Goal: Task Accomplishment & Management: Use online tool/utility

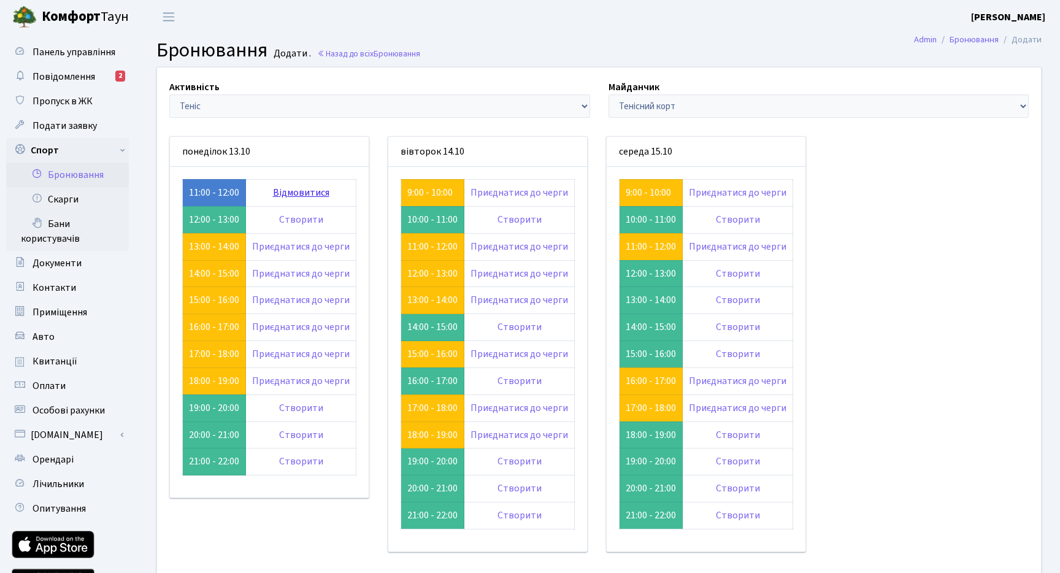
click at [315, 197] on link "Відмовитися" at bounding box center [301, 192] width 56 height 13
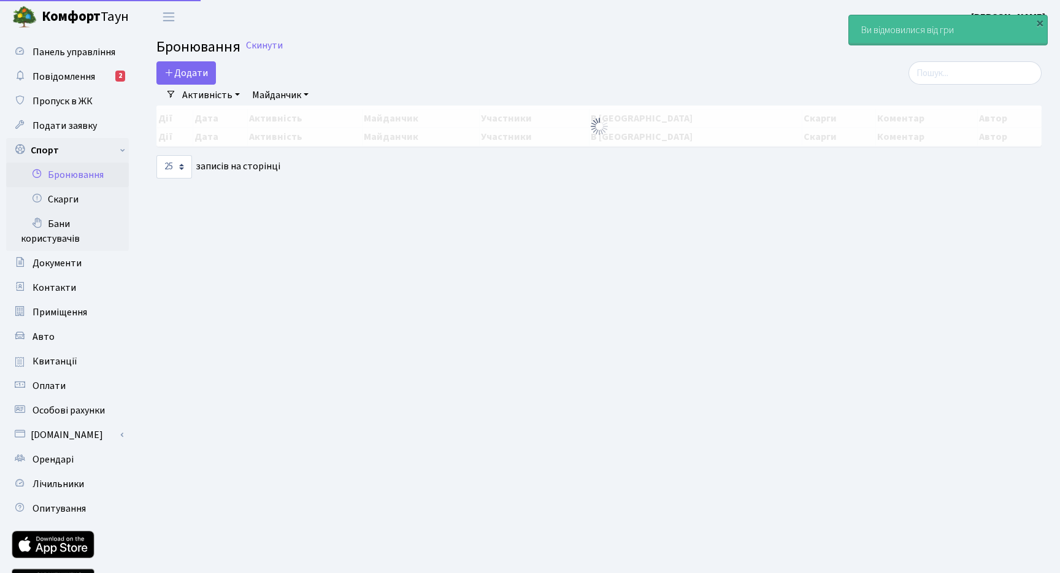
select select "25"
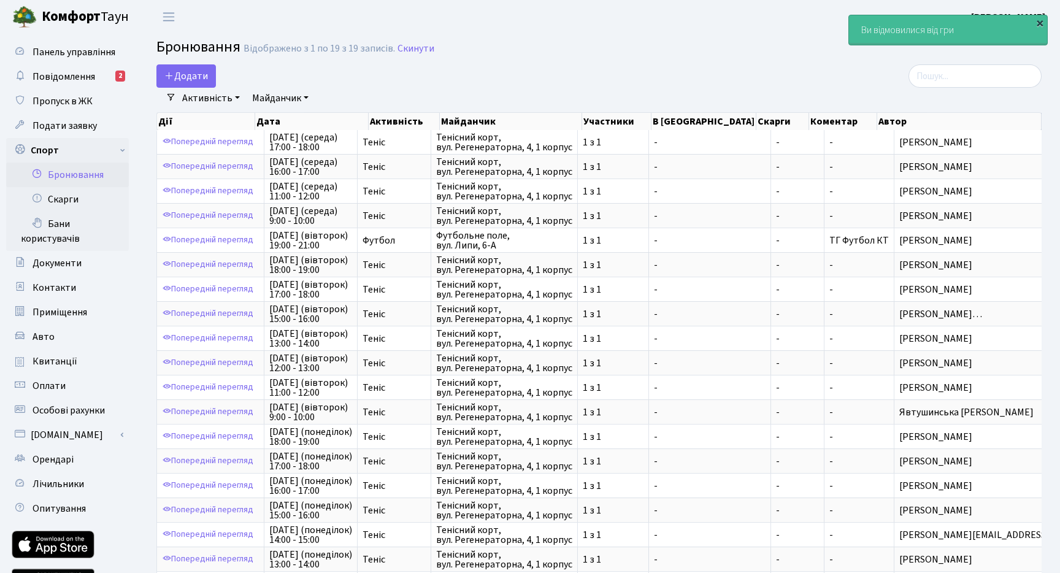
click at [1040, 21] on div "×" at bounding box center [1039, 23] width 12 height 12
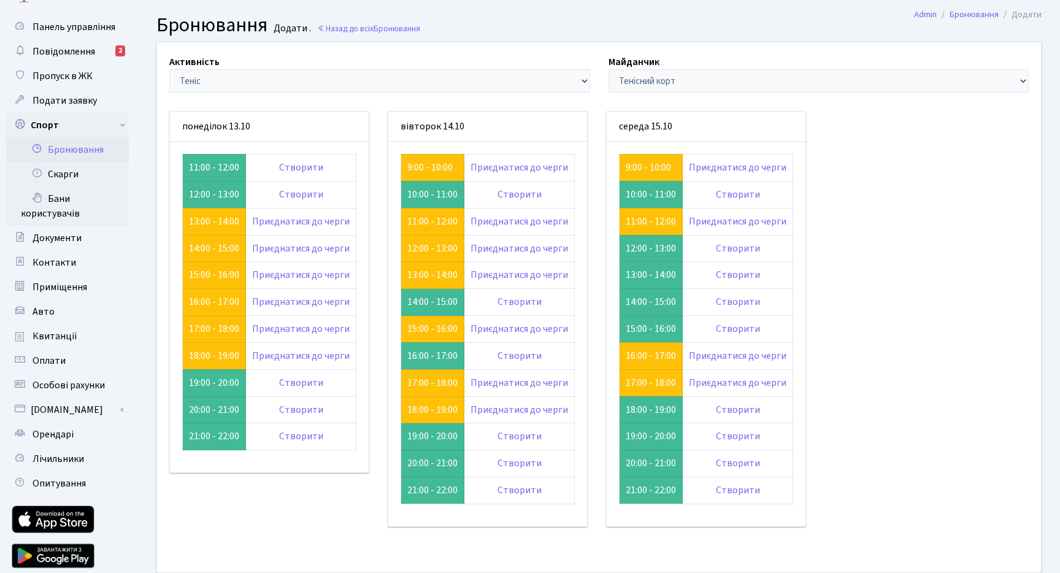
scroll to position [27, 0]
